Goal: Task Accomplishment & Management: Complete application form

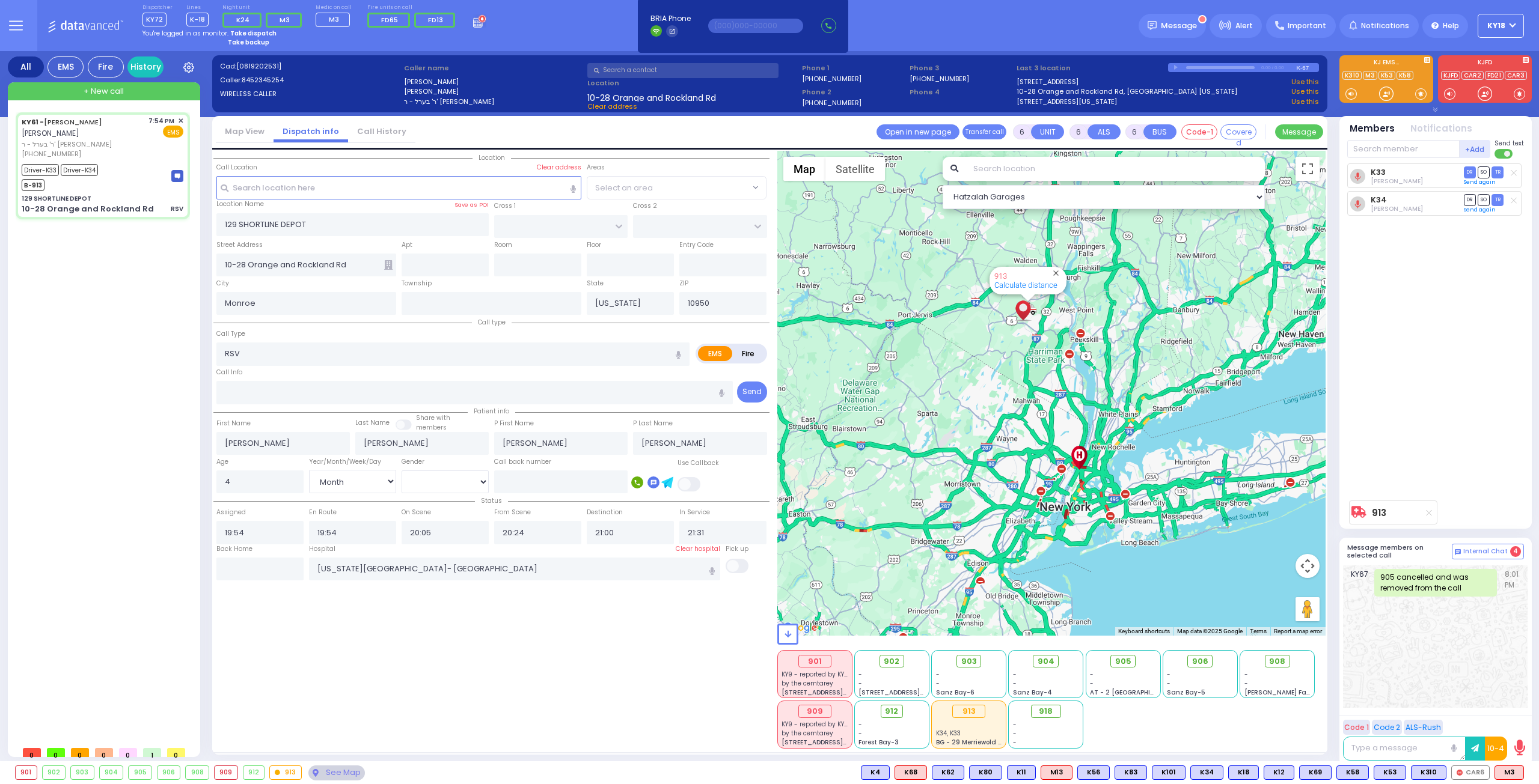
select select "Month"
select select "[DEMOGRAPHIC_DATA]"
click at [89, 89] on span "+ New call" at bounding box center [104, 91] width 41 height 12
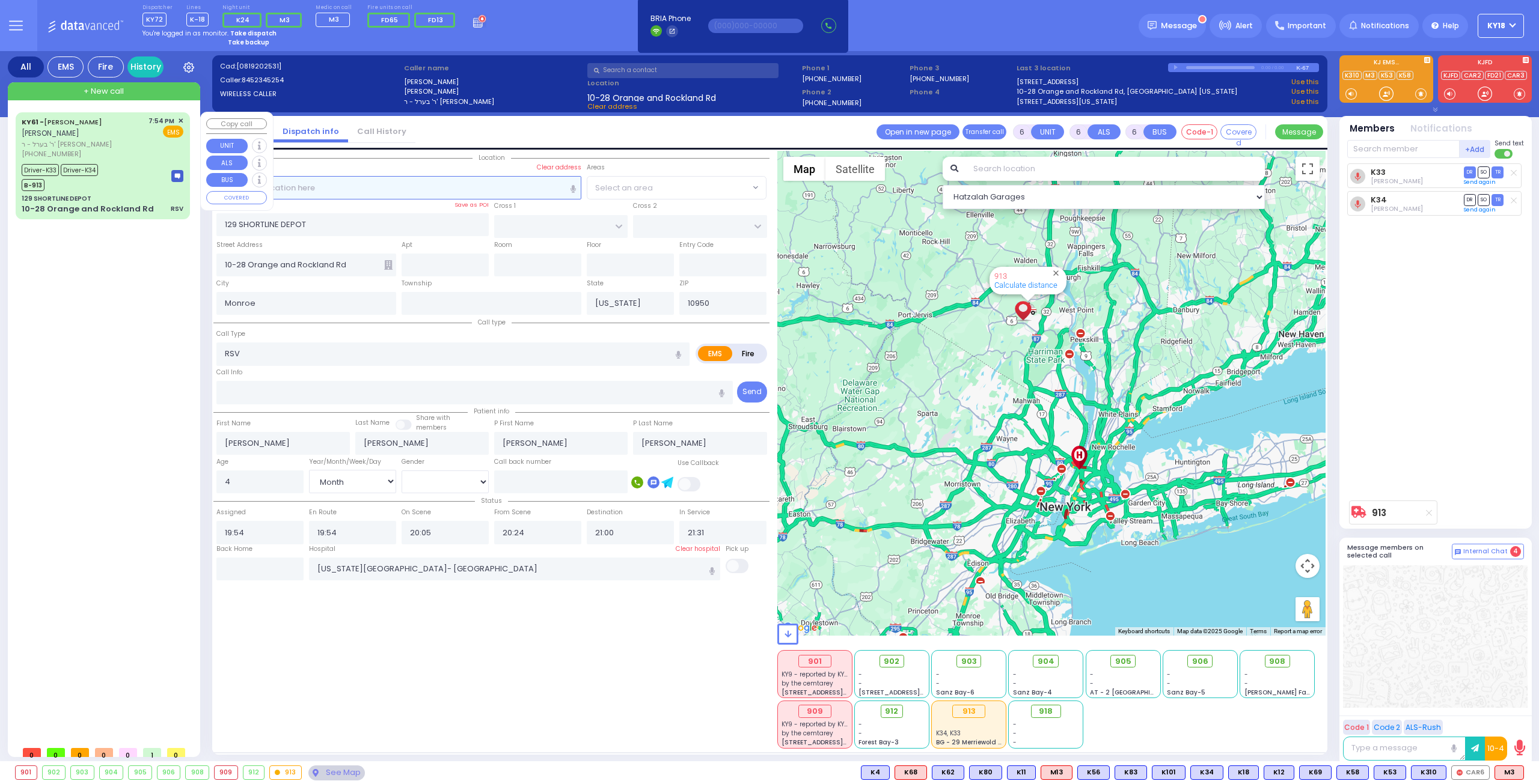
type input "2"
type input "1"
select select
radio input "true"
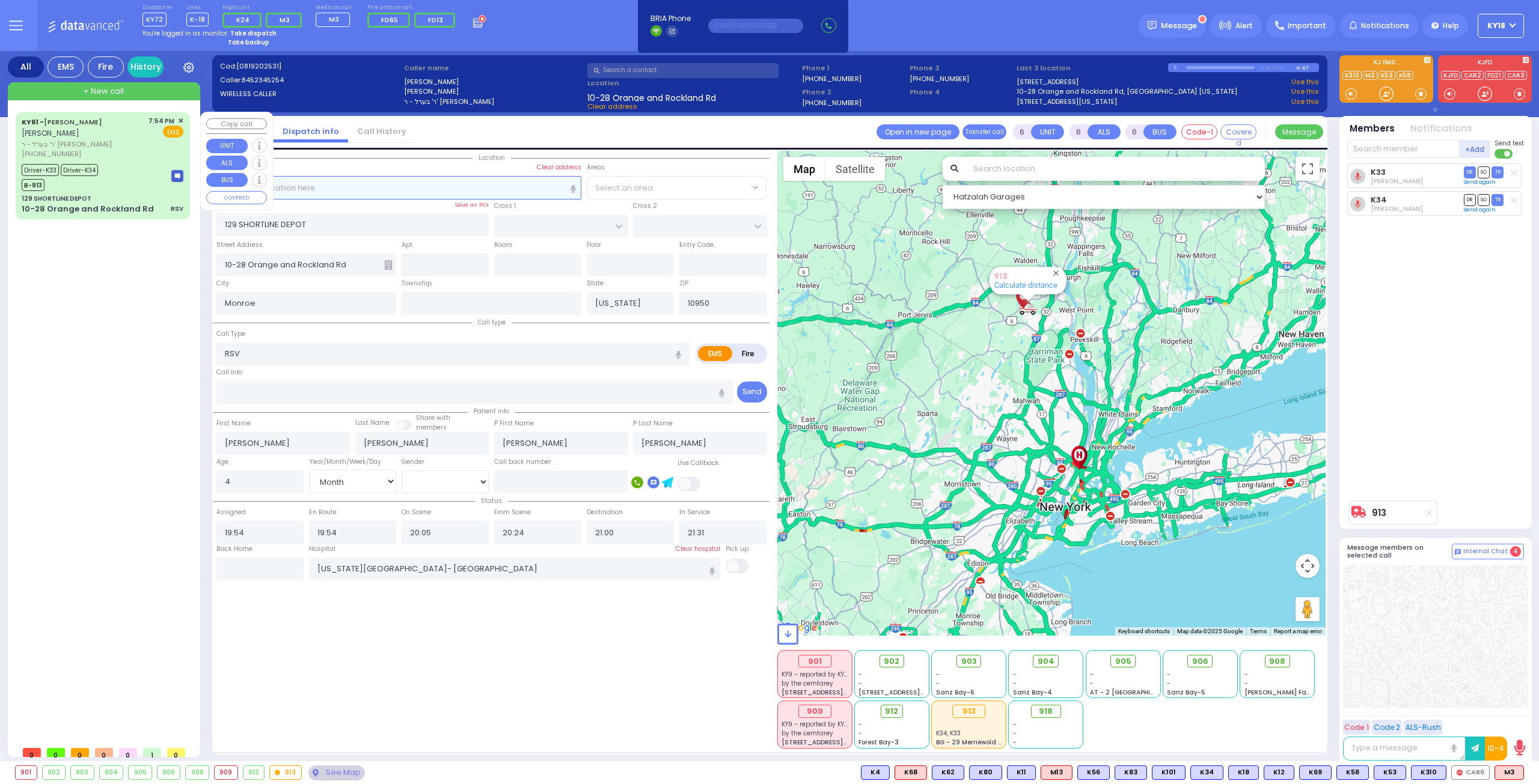
select select
type input "00:20"
select select "Hatzalah Garages"
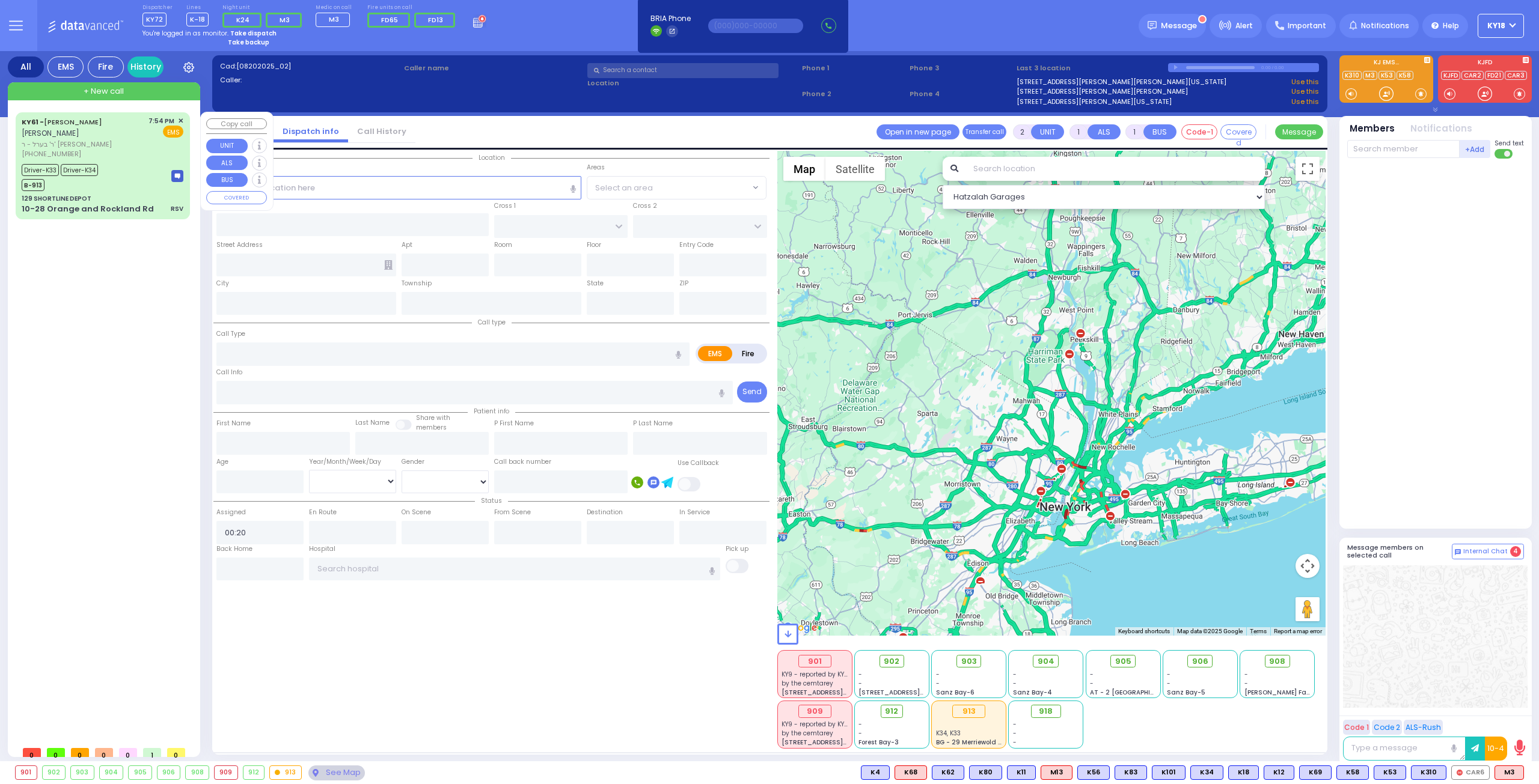
click at [107, 89] on span "+ New call" at bounding box center [104, 91] width 41 height 12
select select
radio input "true"
select select
select select "Hatzalah Garages"
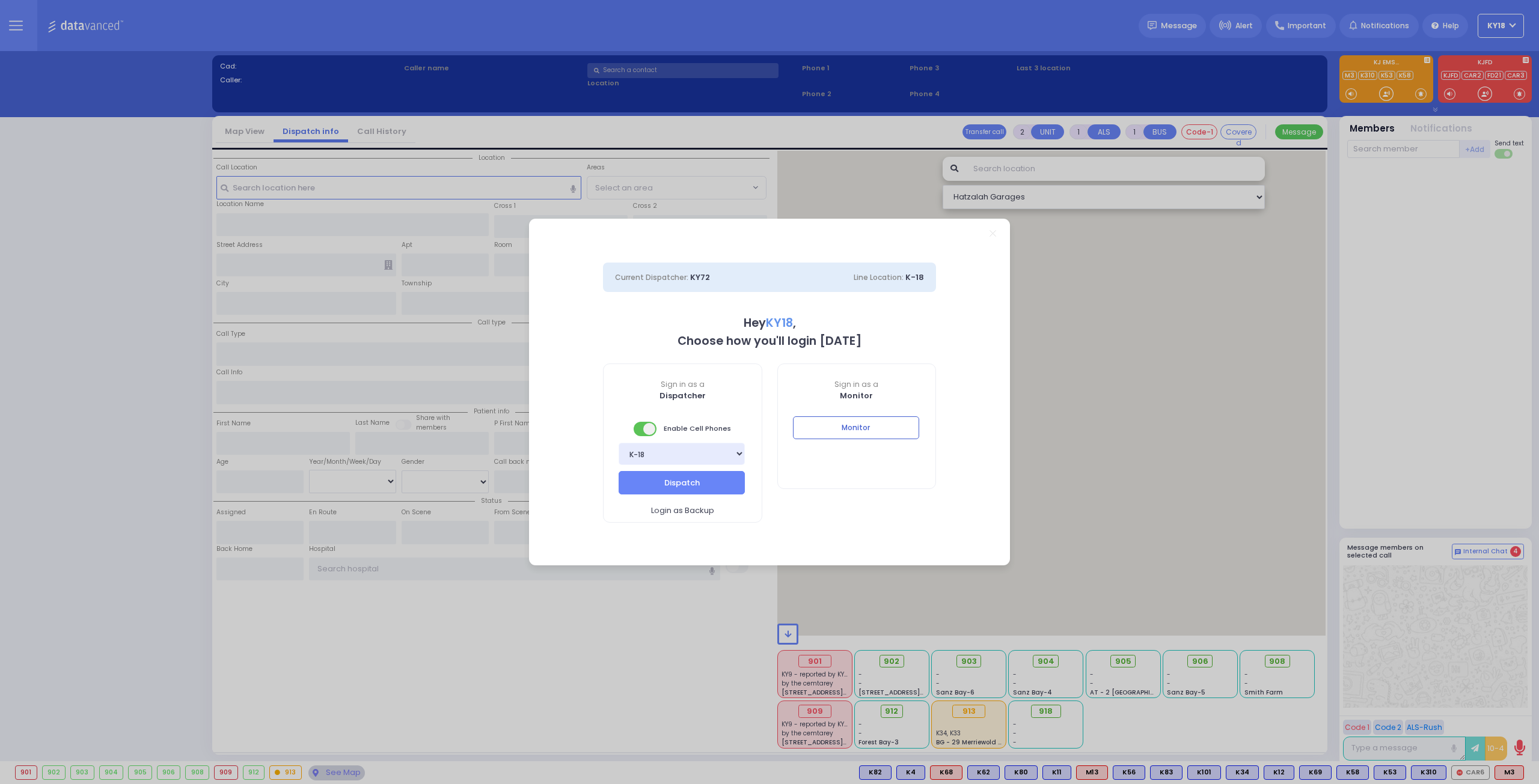
select select "4"
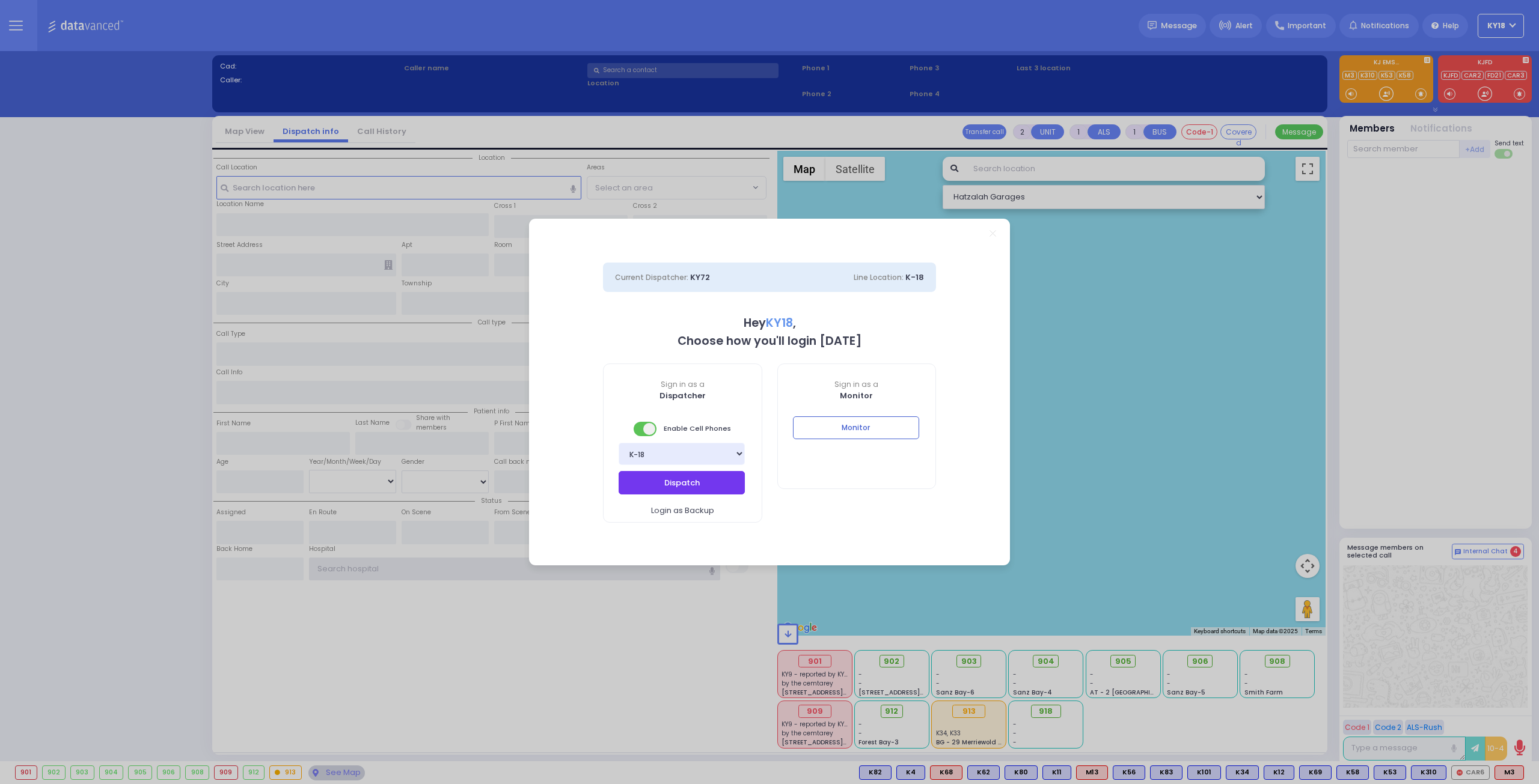
type input "ky18"
click at [681, 493] on button "Dispatch" at bounding box center [681, 482] width 126 height 23
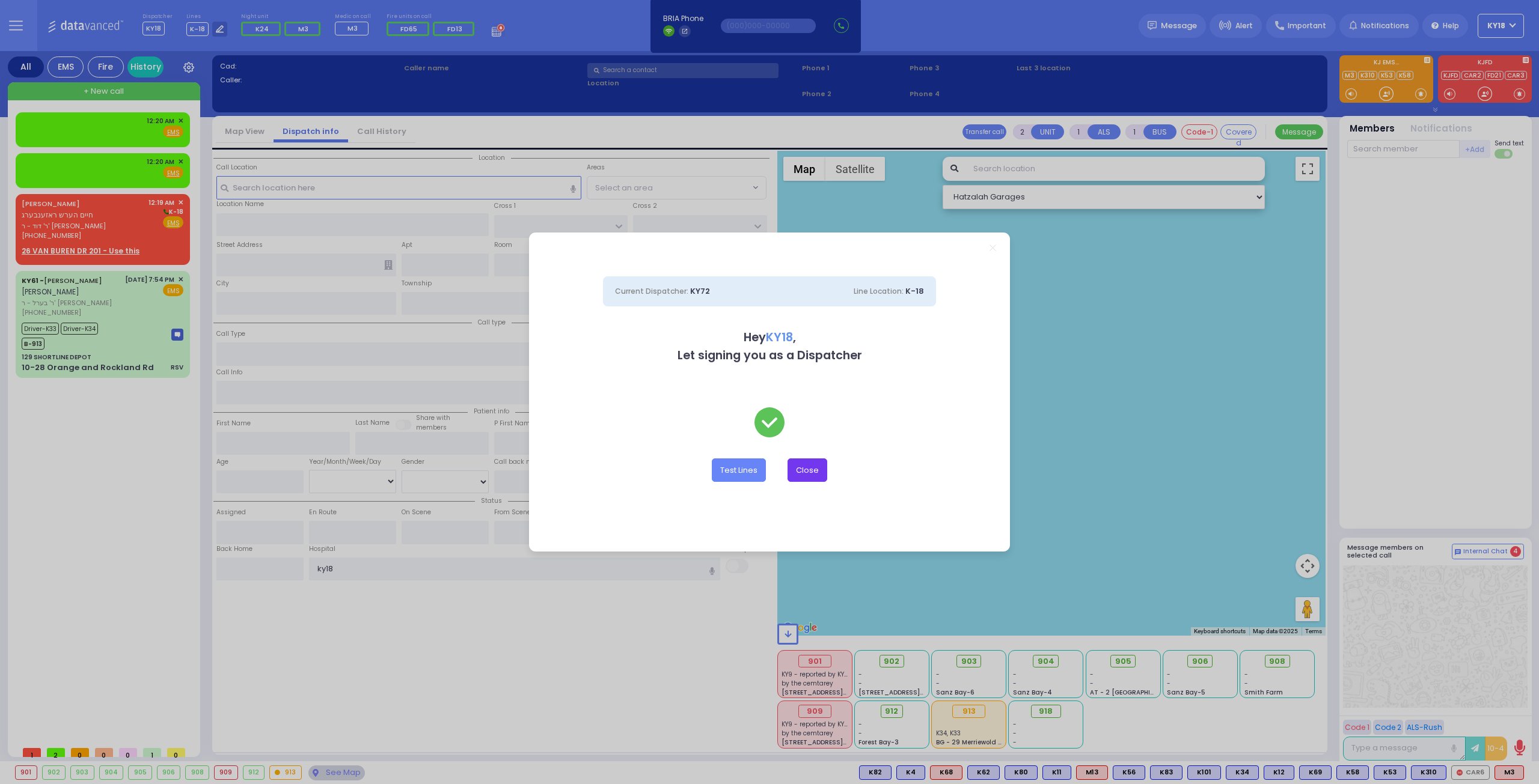
click at [816, 463] on button "Close" at bounding box center [807, 470] width 40 height 23
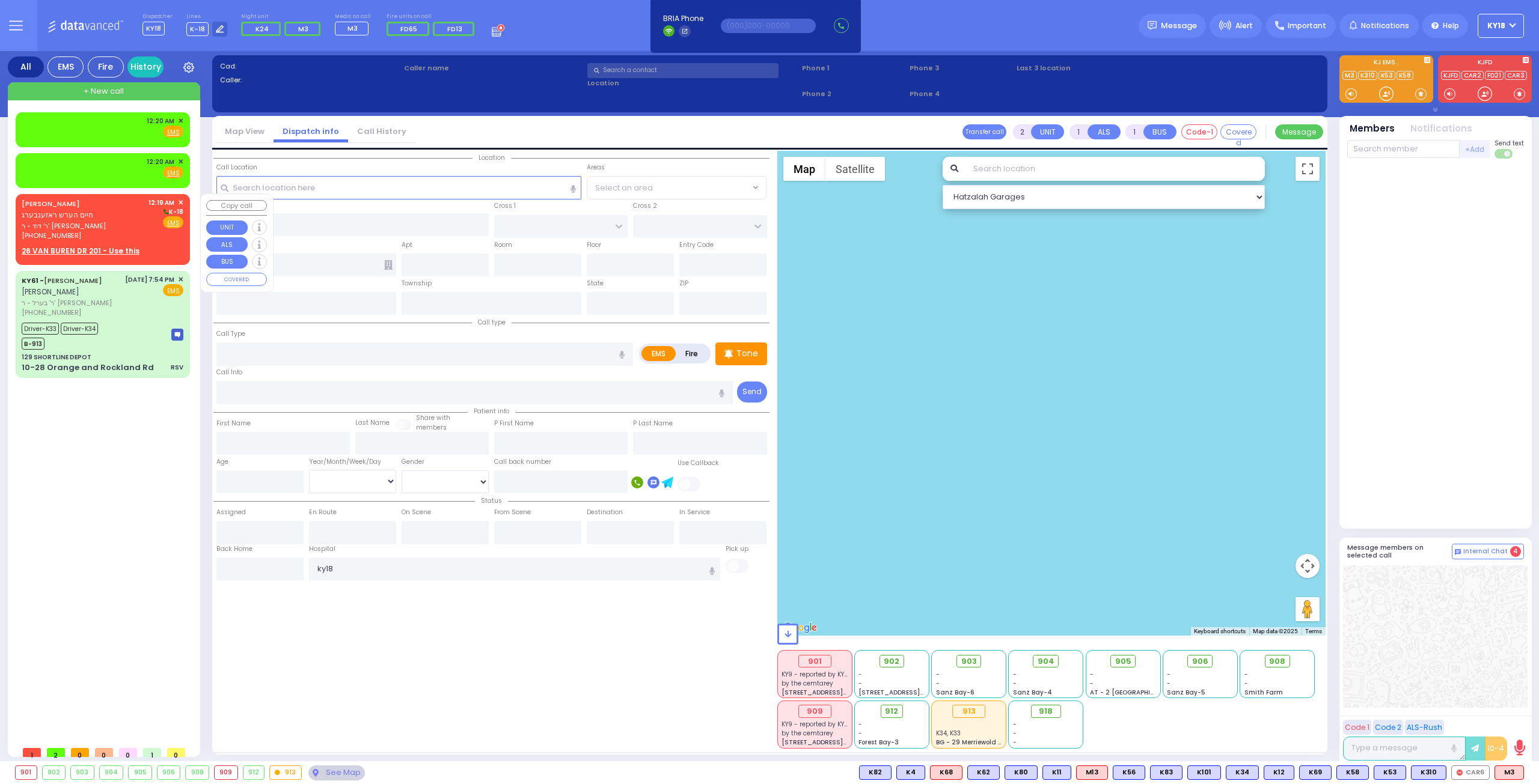
click at [134, 226] on span "ר' דוד - ר' [PERSON_NAME]" at bounding box center [83, 226] width 123 height 10
select select
radio input "true"
type input "[PERSON_NAME]"
type input "ROSENBERG"
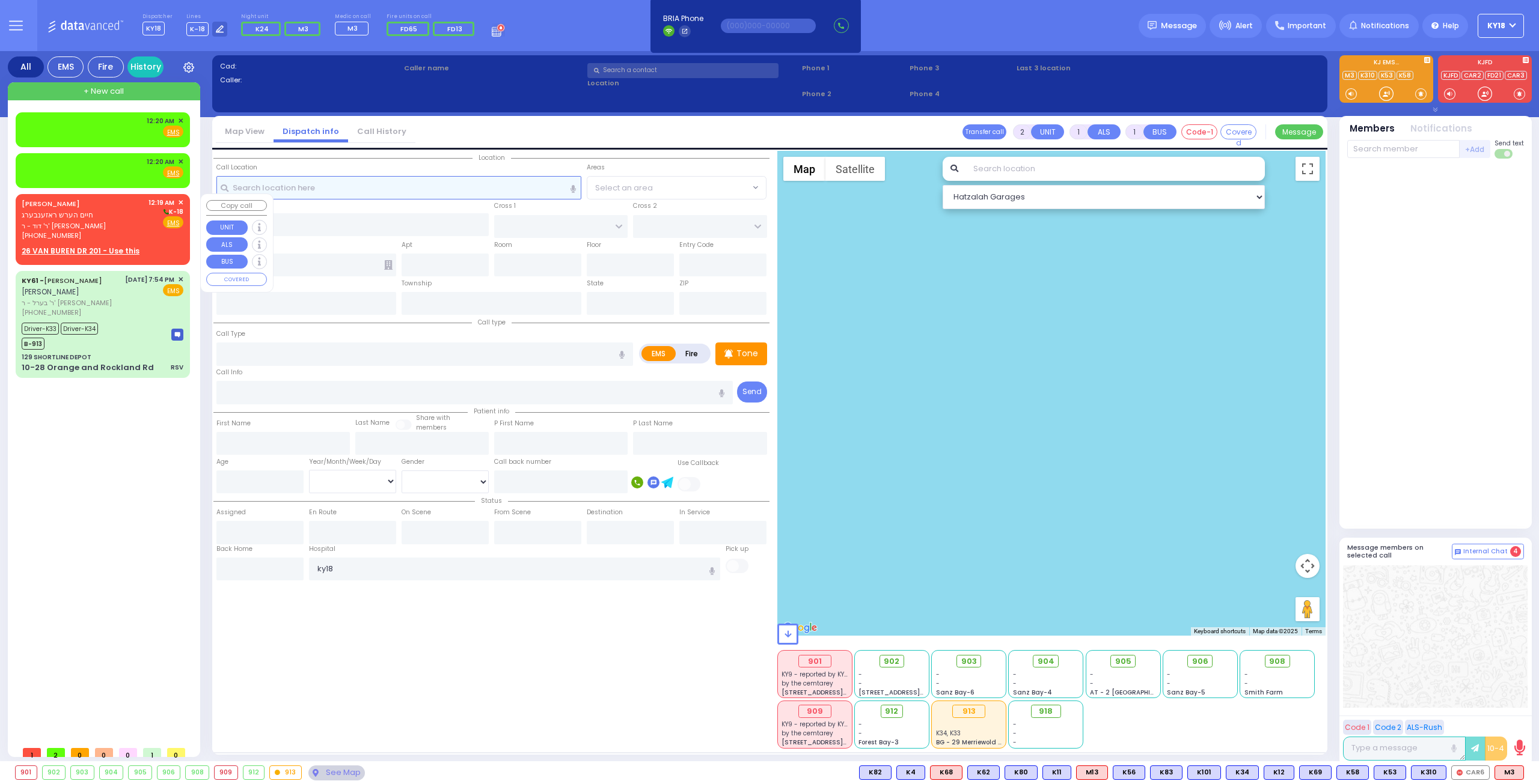
select select
type input "00:19"
select select "Hatzalah Garages"
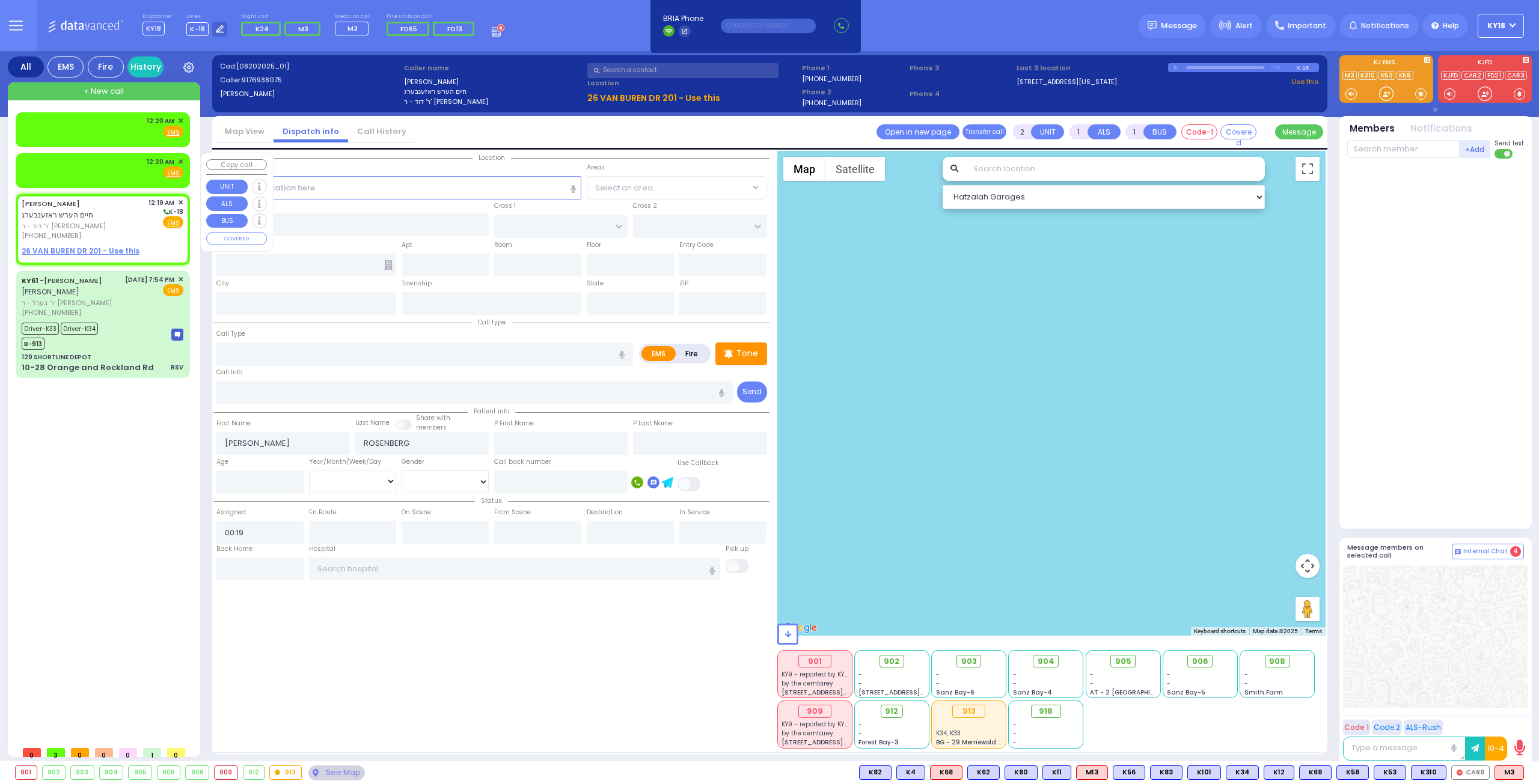
click at [178, 159] on span "✕" at bounding box center [180, 162] width 5 height 10
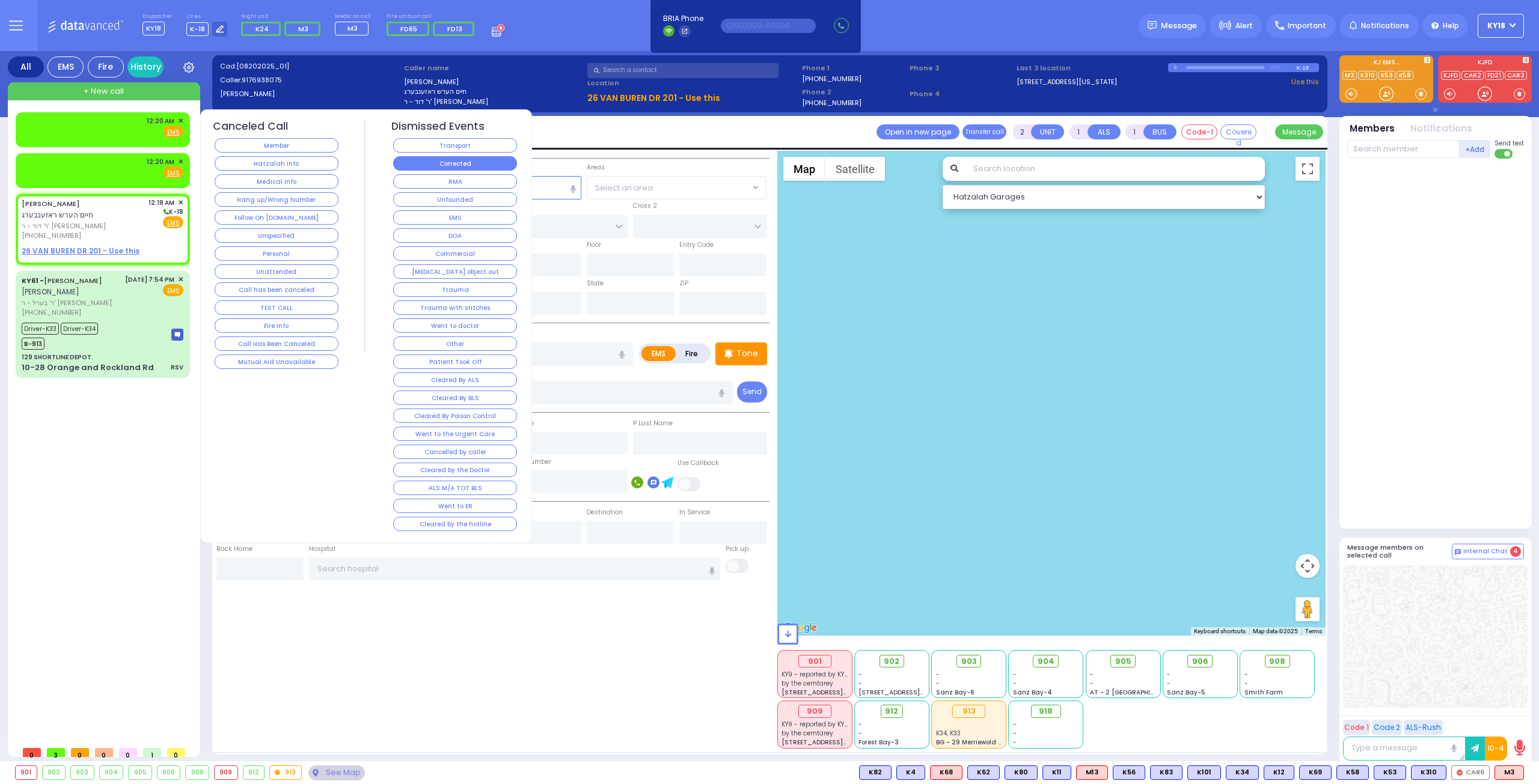
click at [435, 167] on button "Corrected" at bounding box center [455, 163] width 123 height 14
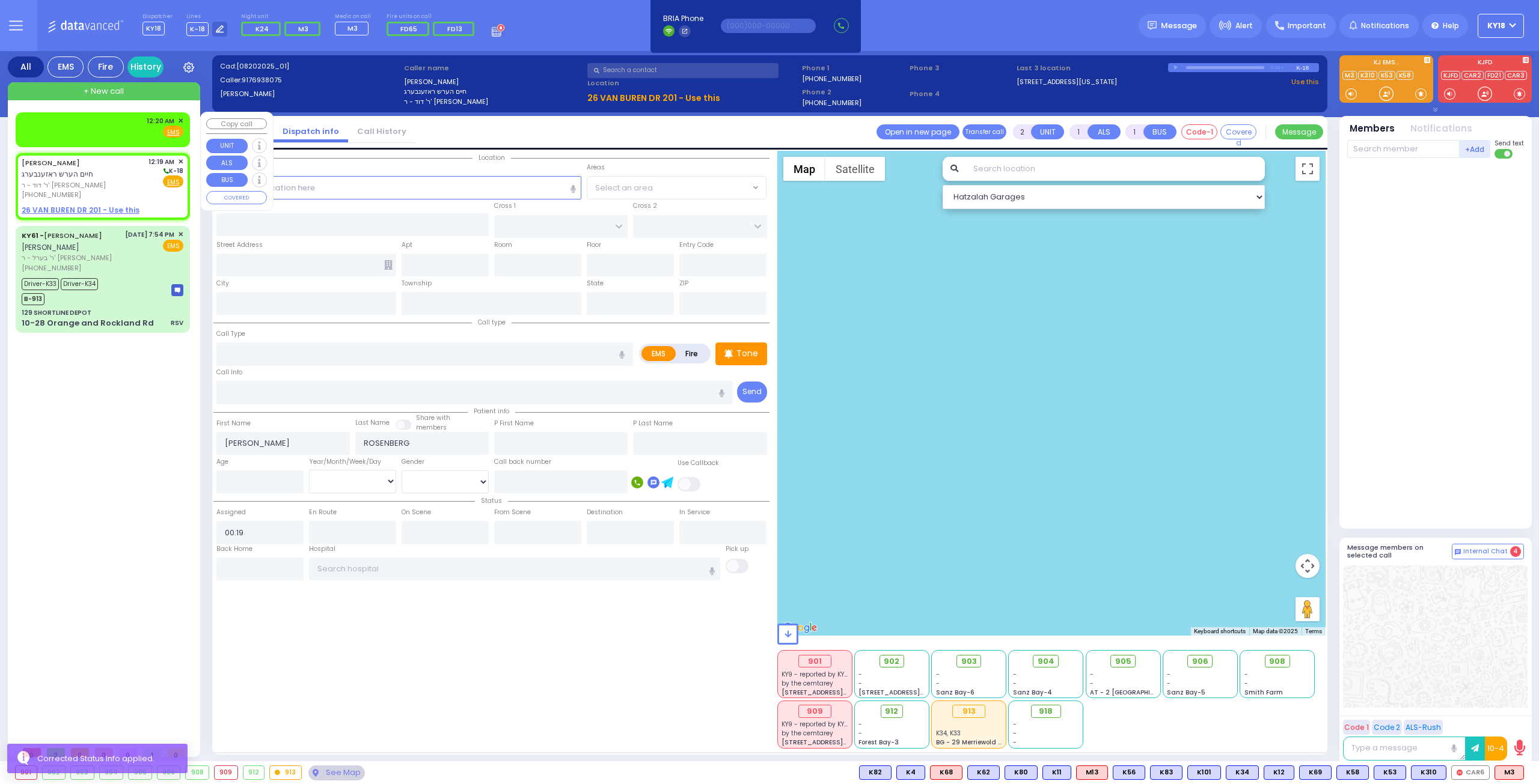
click at [180, 117] on span "✕" at bounding box center [180, 121] width 5 height 10
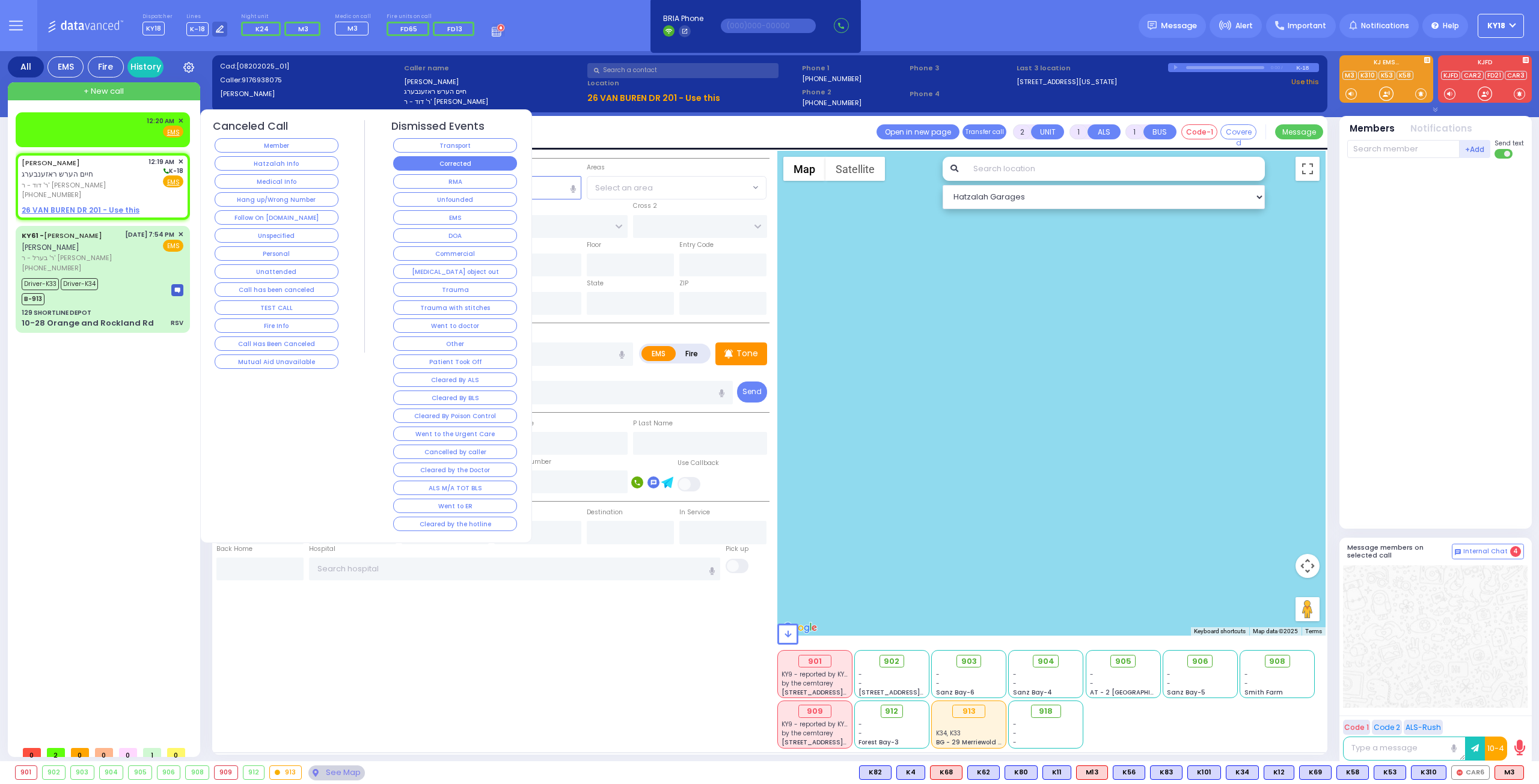
click at [430, 164] on button "Corrected" at bounding box center [455, 163] width 123 height 14
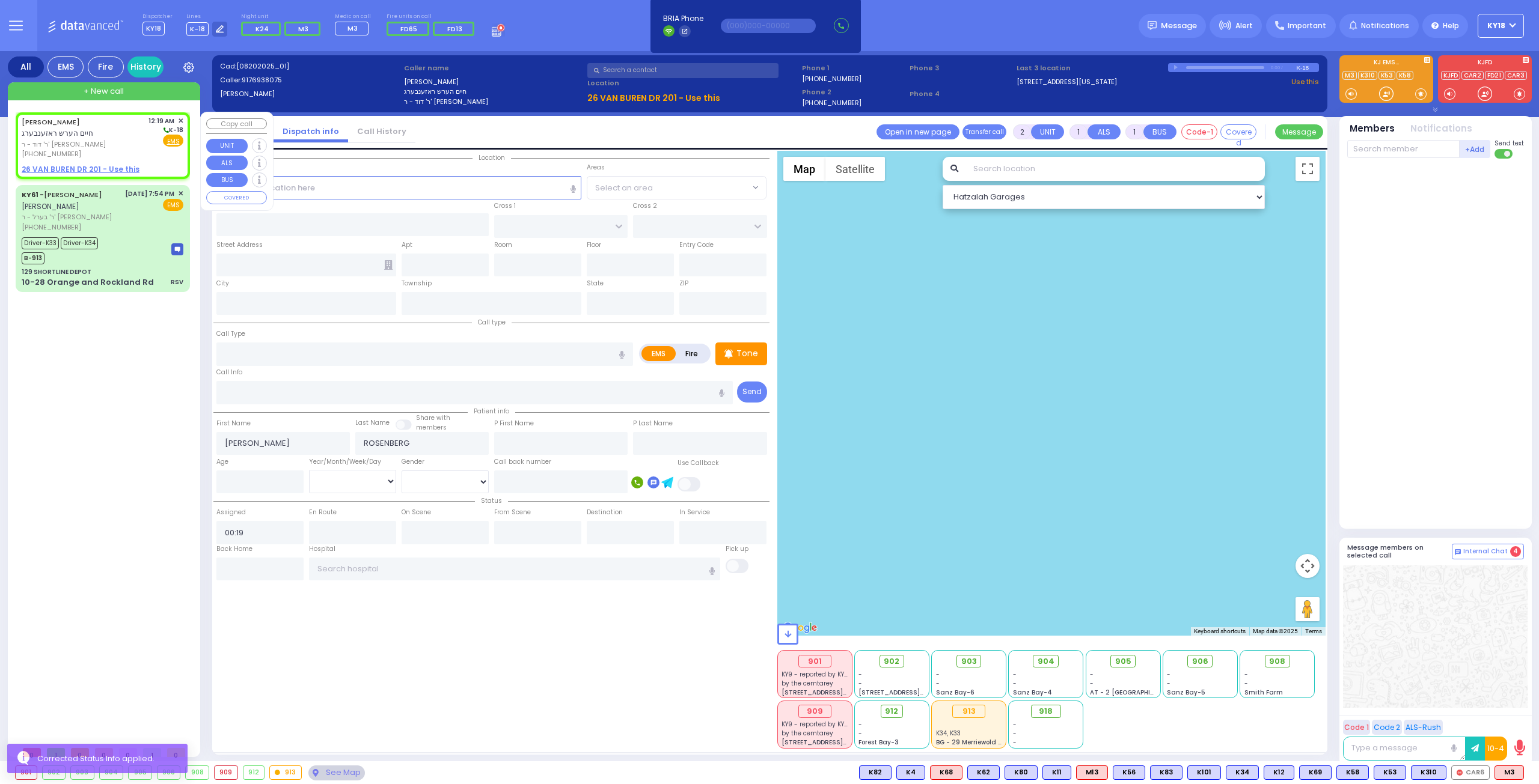
click at [96, 147] on span "ר' דוד - ר' [PERSON_NAME]" at bounding box center [83, 144] width 123 height 10
select select
radio input "true"
select select
select select "Hatzalah Garages"
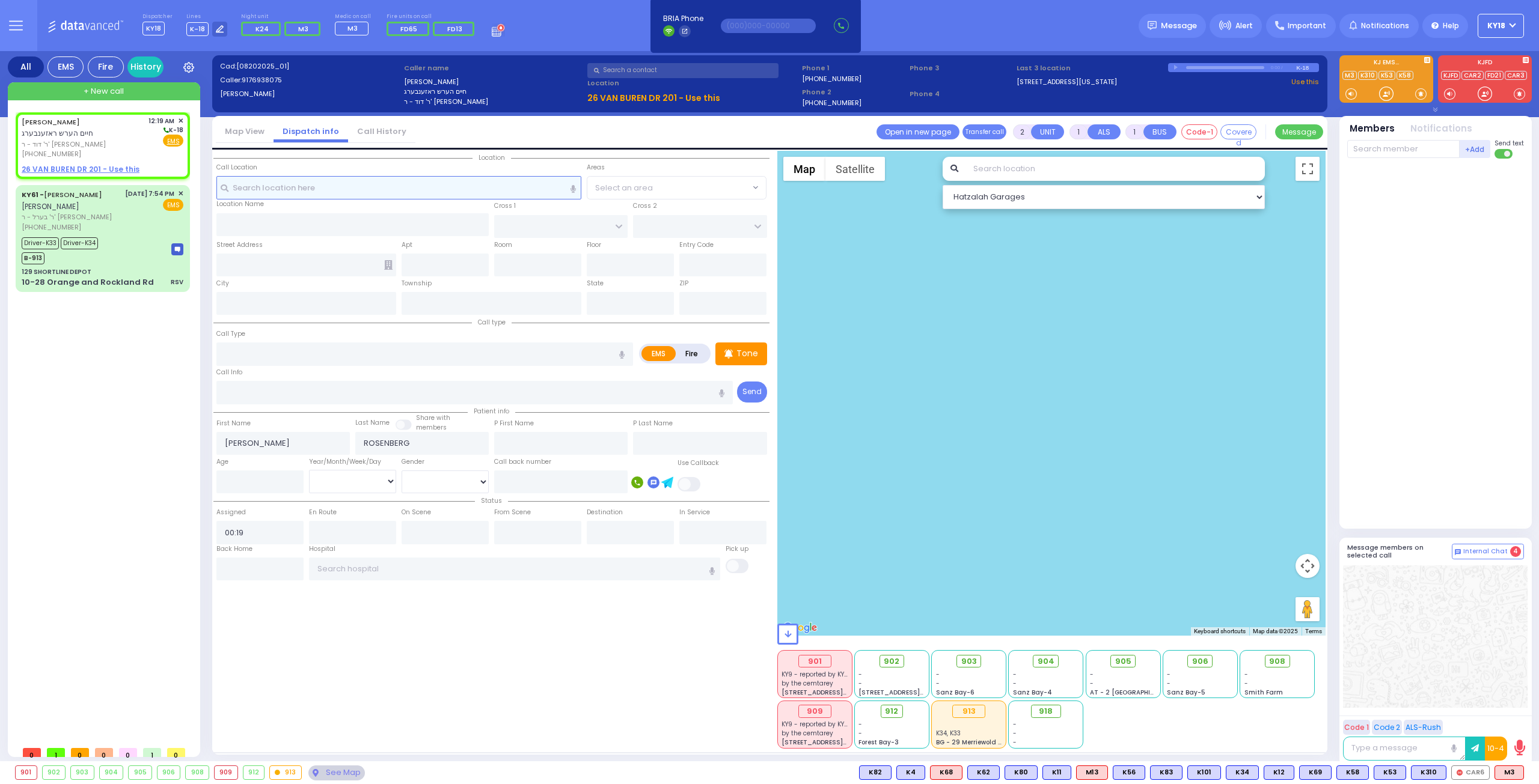
click at [401, 184] on input "text" at bounding box center [399, 187] width 365 height 23
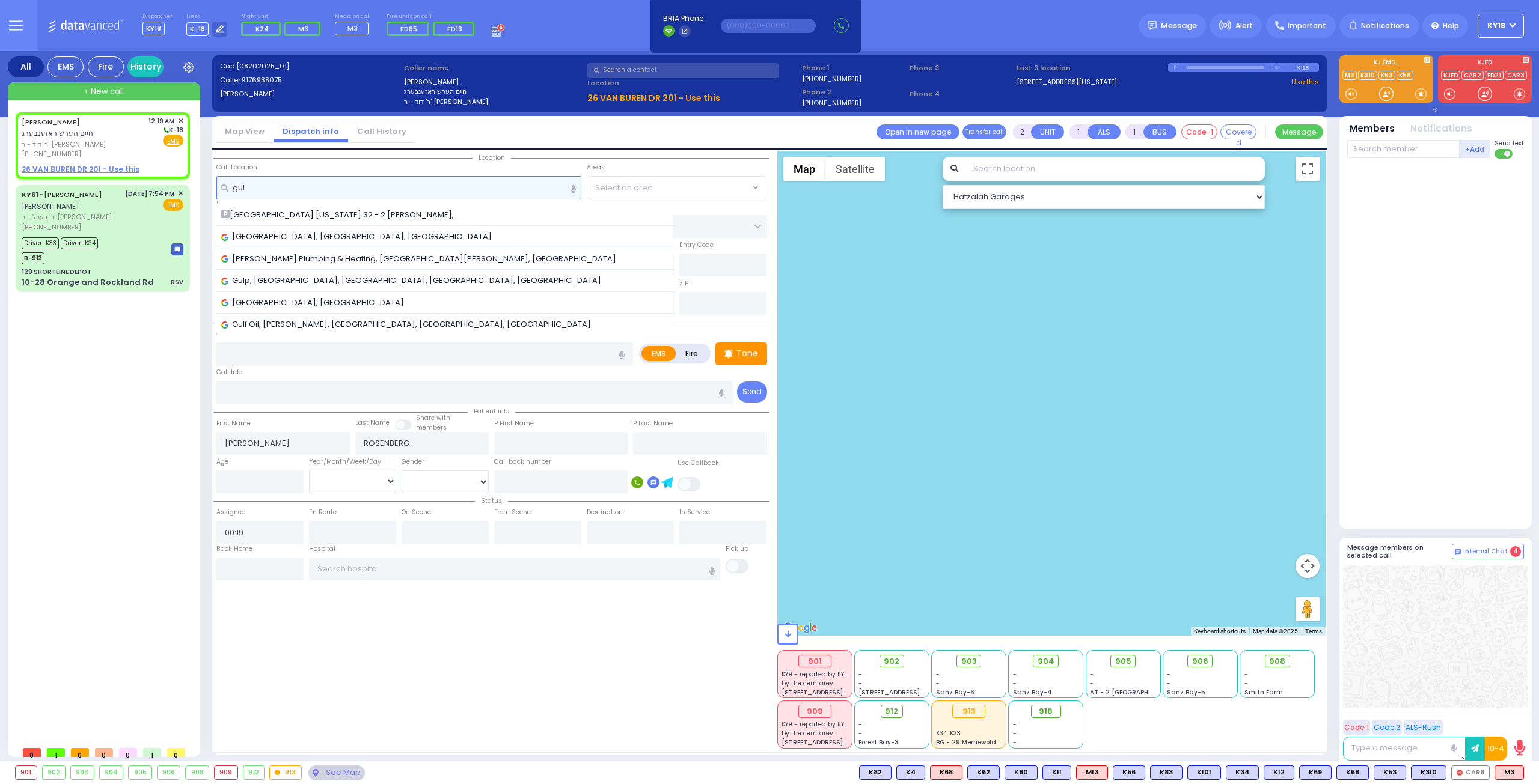
type input "gulf"
select select
radio input "true"
select select
select select "Hatzalah Garages"
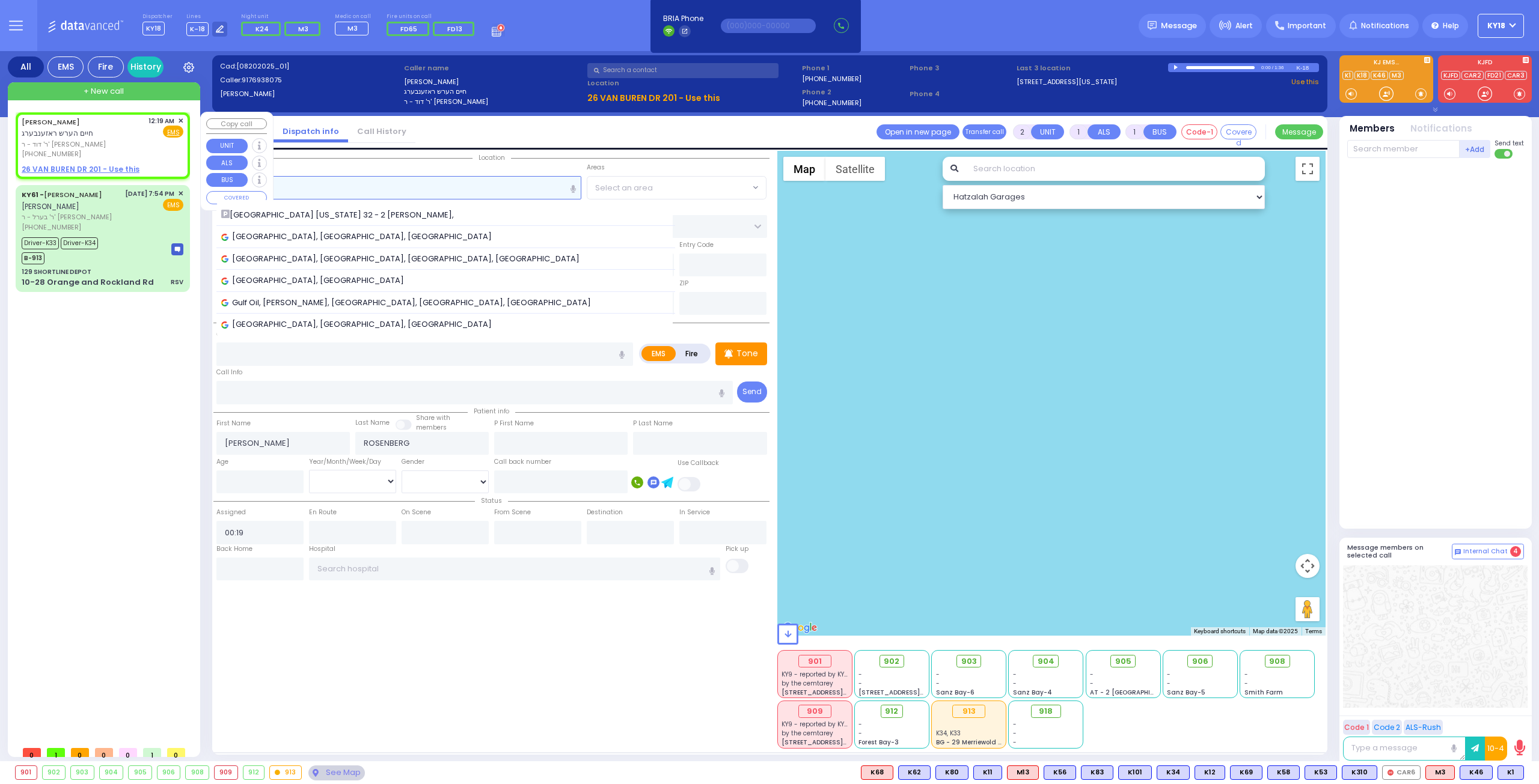
type input "gulf"
click at [102, 134] on div "[PERSON_NAME] חיים הערש ראזענבערג" at bounding box center [83, 128] width 123 height 24
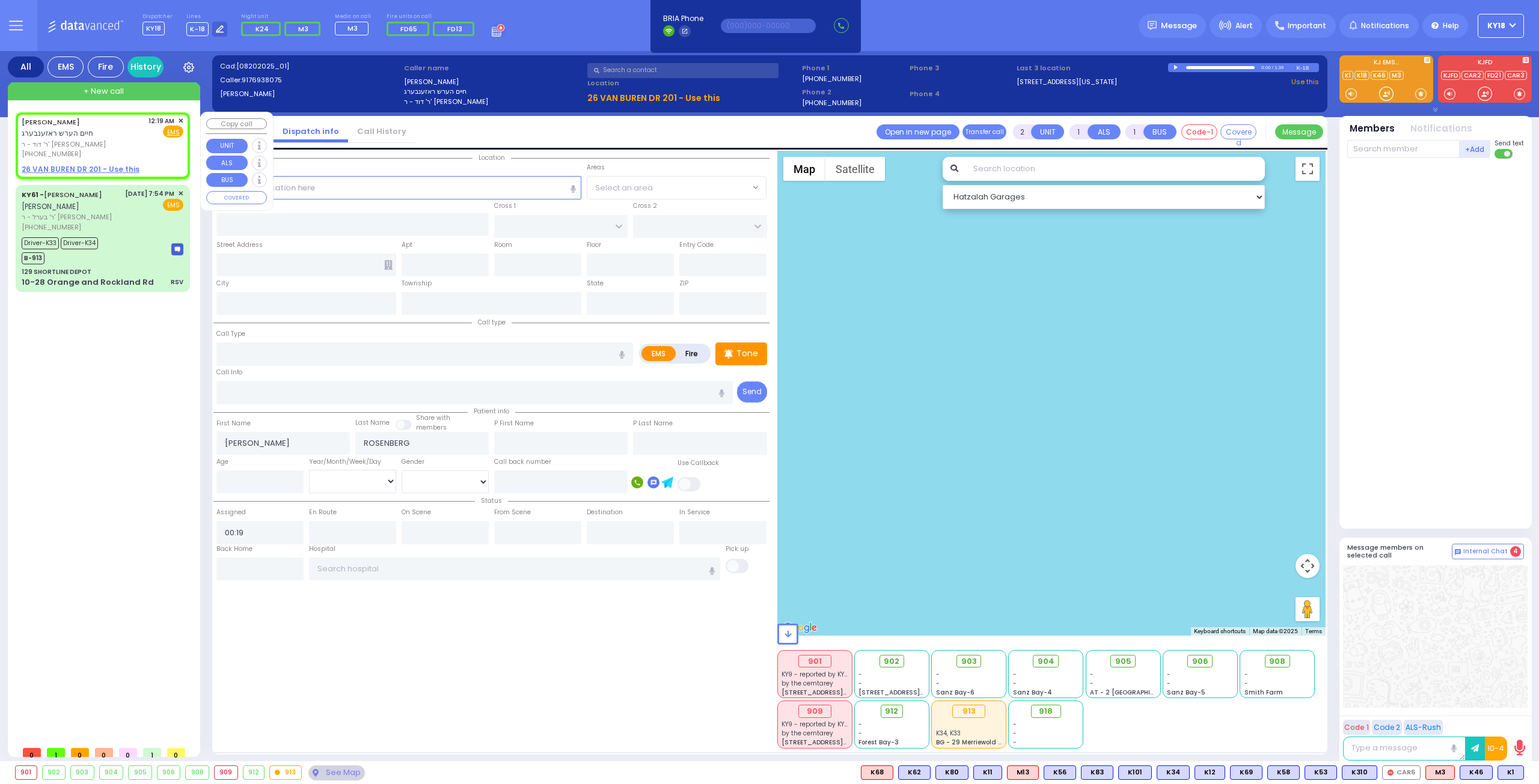
select select
radio input "true"
select select
select select "Hatzalah Garages"
click at [1508, 772] on span "K1" at bounding box center [1510, 773] width 25 height 14
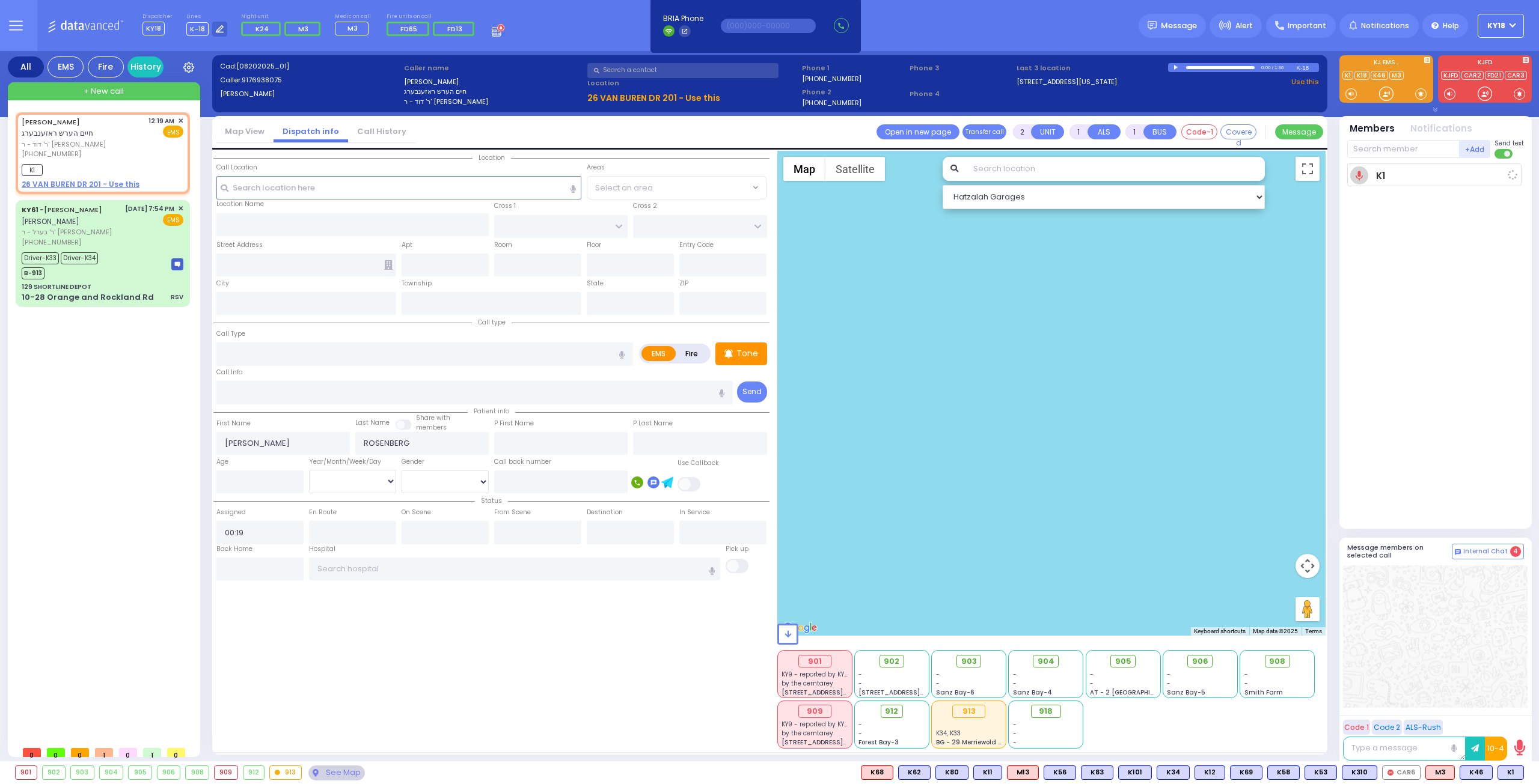
select select
radio input "true"
select select
type input "00:23"
select select "Hatzalah Garages"
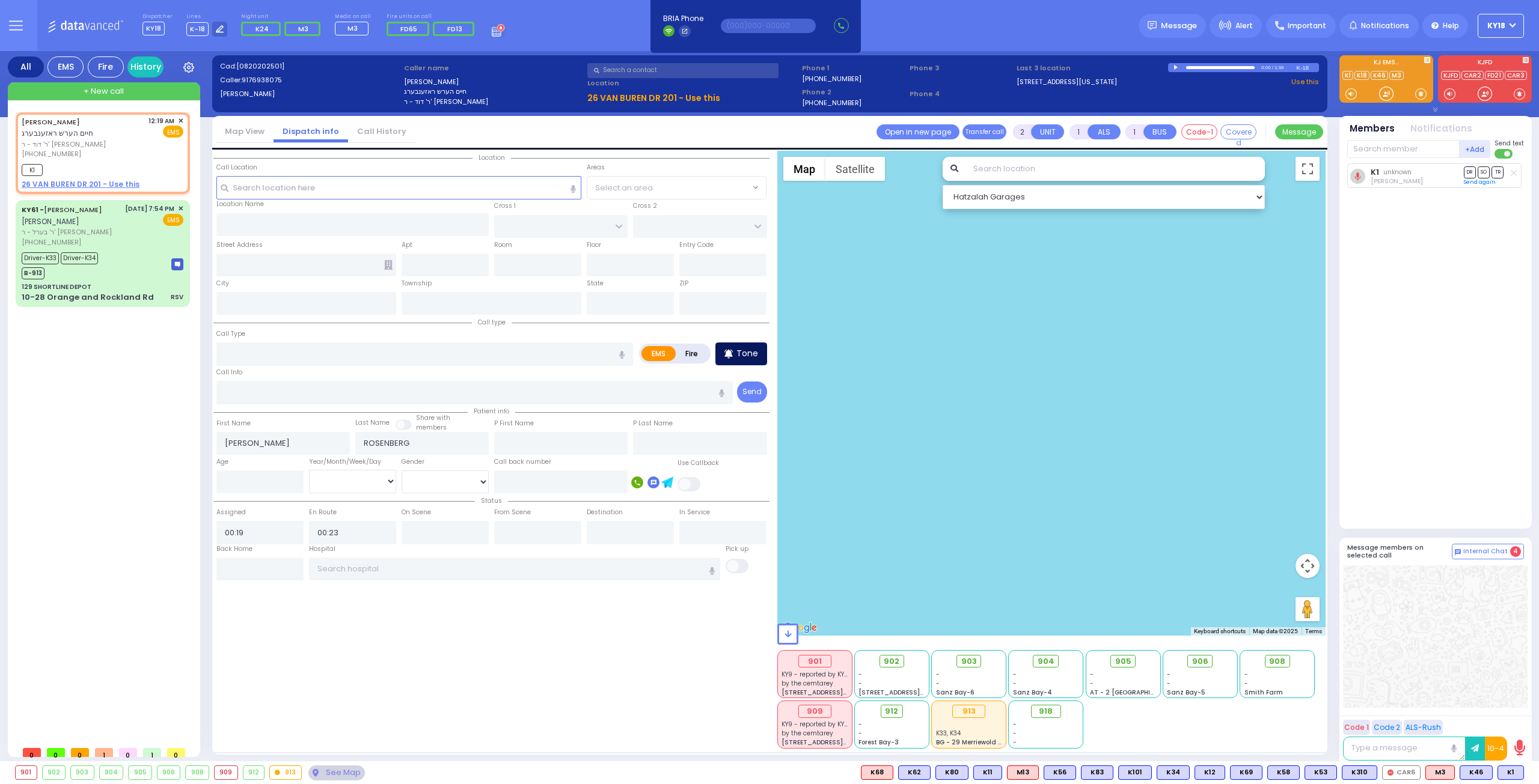
click at [761, 351] on div "Tone" at bounding box center [740, 353] width 52 height 23
click at [1508, 776] on span "K35" at bounding box center [1507, 773] width 31 height 14
select select
radio input "true"
select select
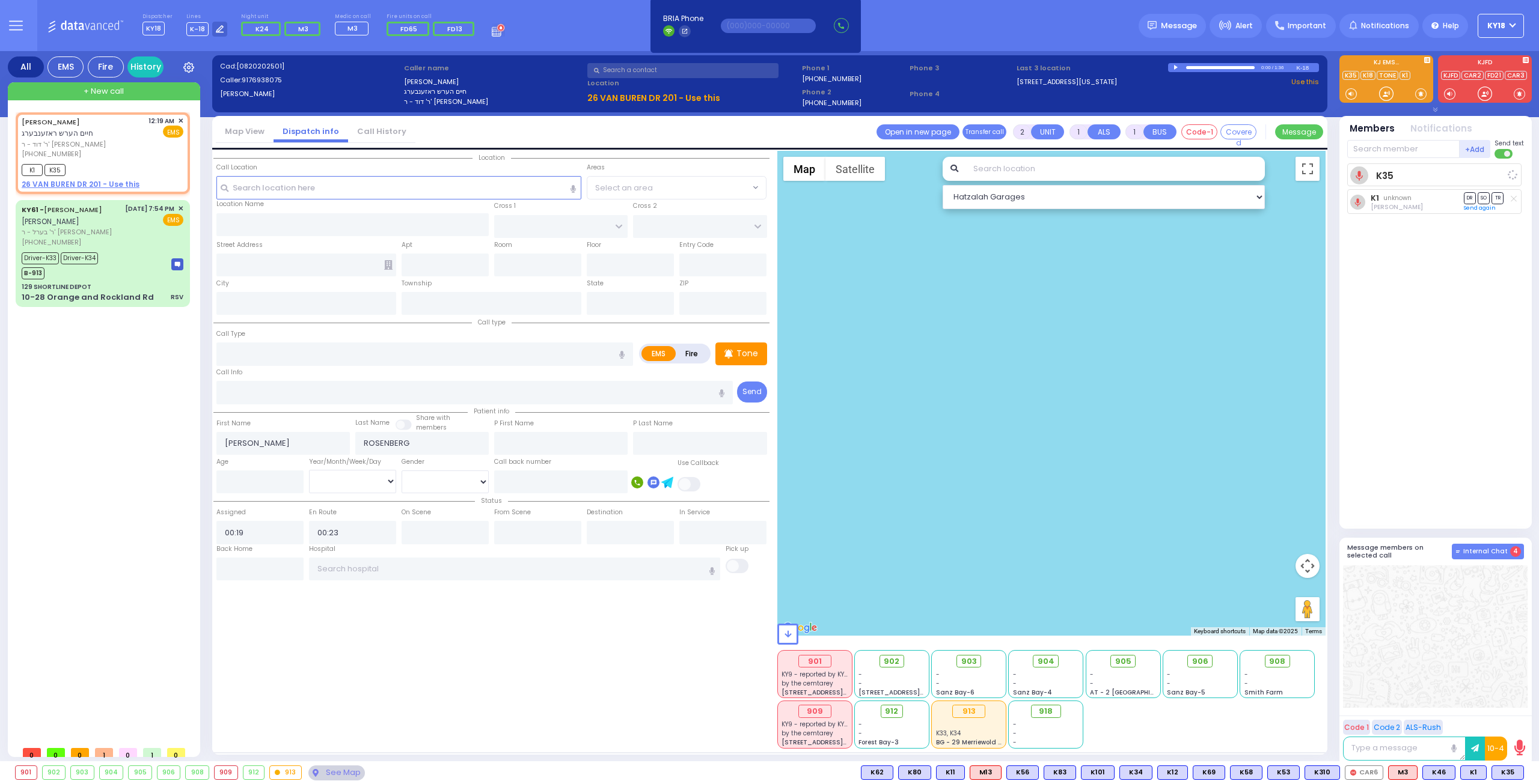
select select "Hatzalah Garages"
click at [116, 132] on div "[PERSON_NAME] חיים הערש ראזענבערג" at bounding box center [83, 128] width 123 height 24
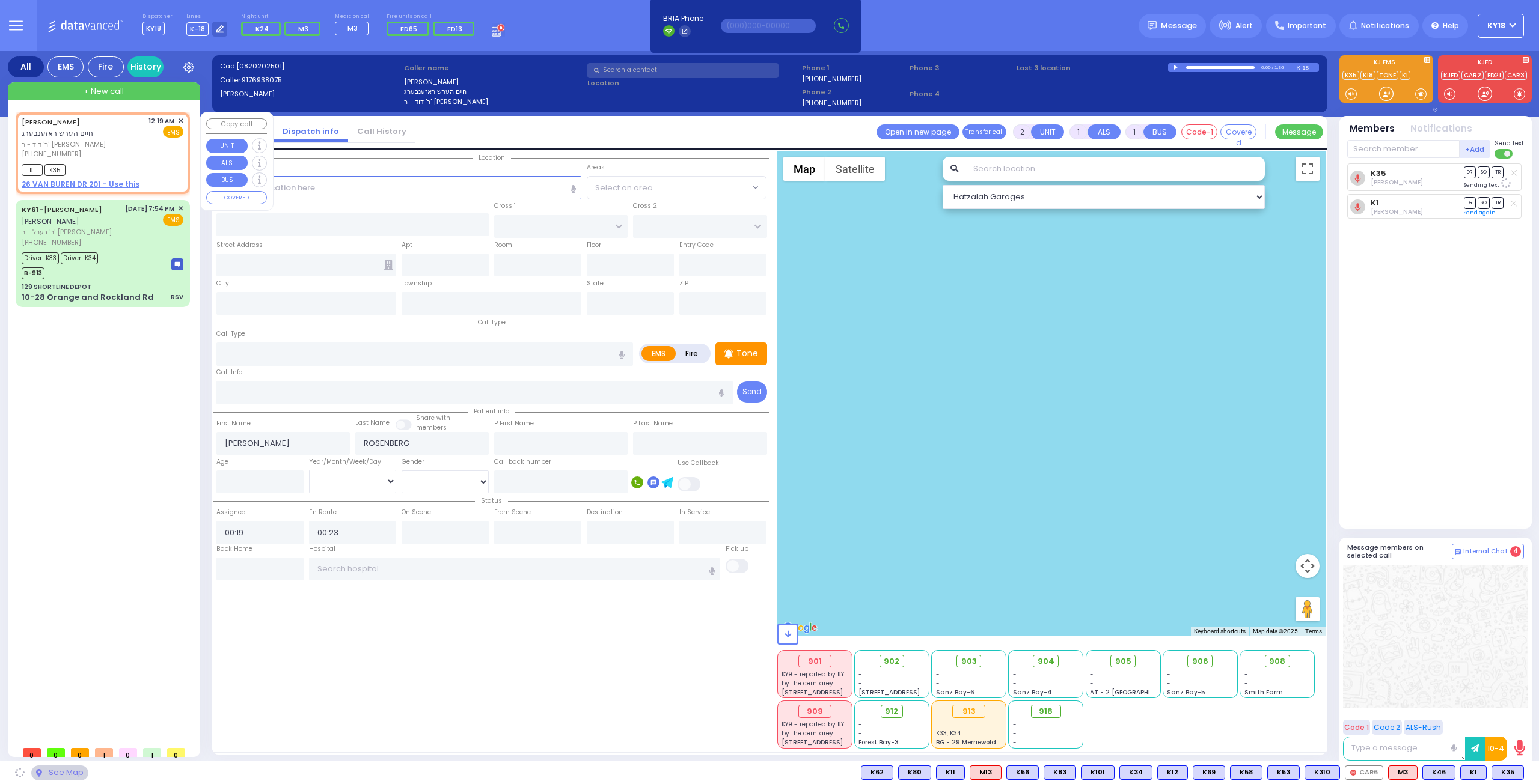
select select
radio input "true"
select select
select select "Hatzalah Garages"
